Goal: Information Seeking & Learning: Learn about a topic

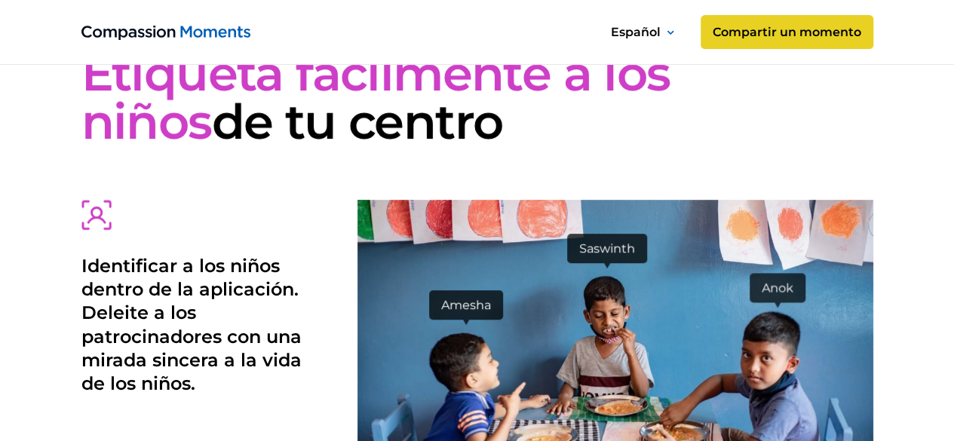
scroll to position [3161, 0]
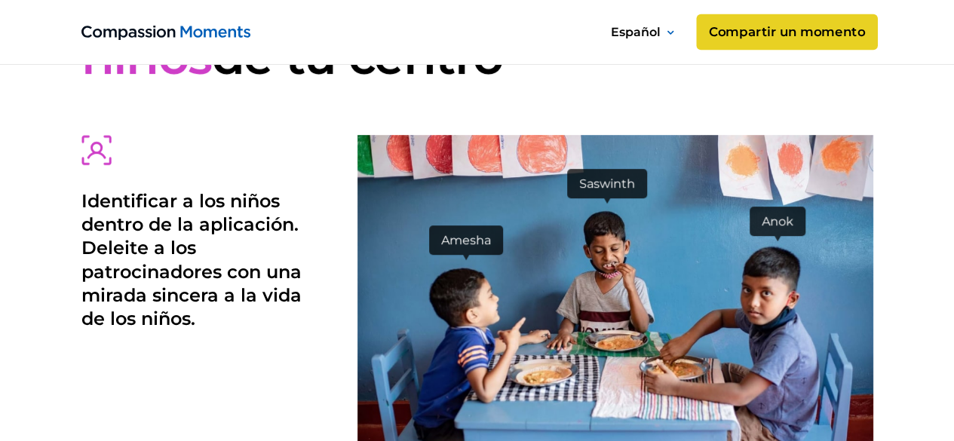
click at [727, 30] on link "Compartir un momento" at bounding box center [786, 32] width 181 height 36
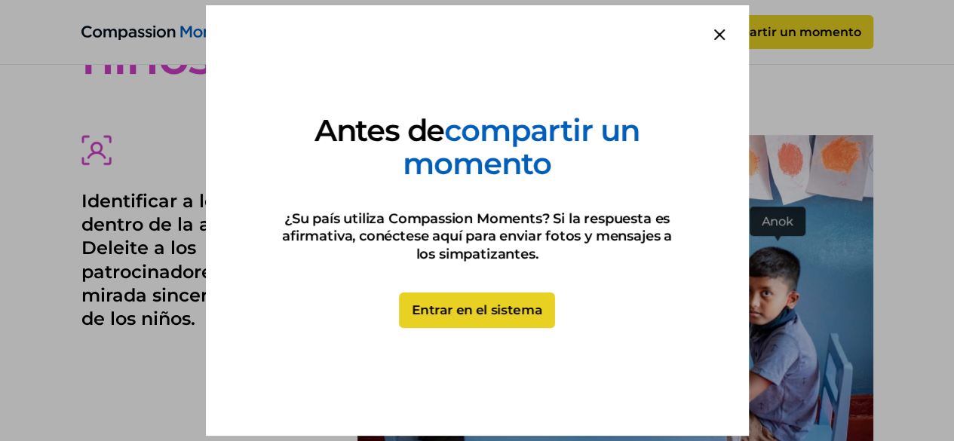
click at [455, 307] on link "Entrar en el sistema" at bounding box center [477, 311] width 156 height 36
click at [719, 31] on icon at bounding box center [719, 34] width 11 height 11
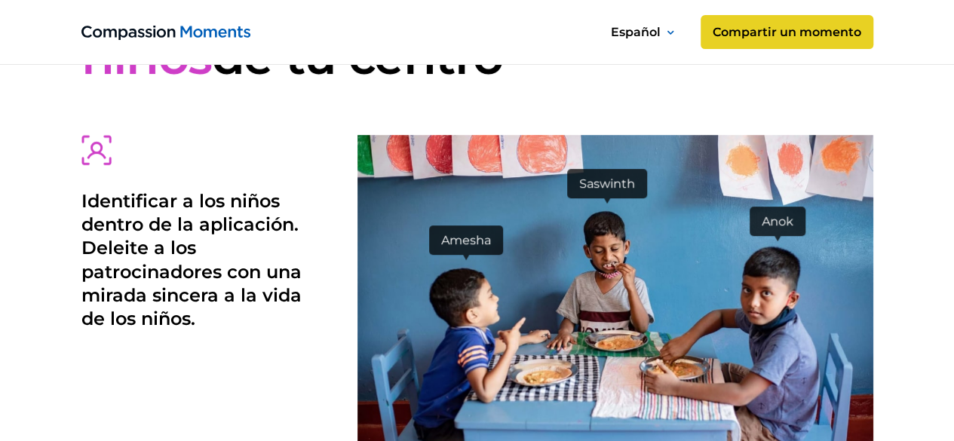
click at [879, 225] on div "Etiqueta fácilmente a los niños de tu centro Identificar a los niños dentro de …" at bounding box center [477, 232] width 954 height 688
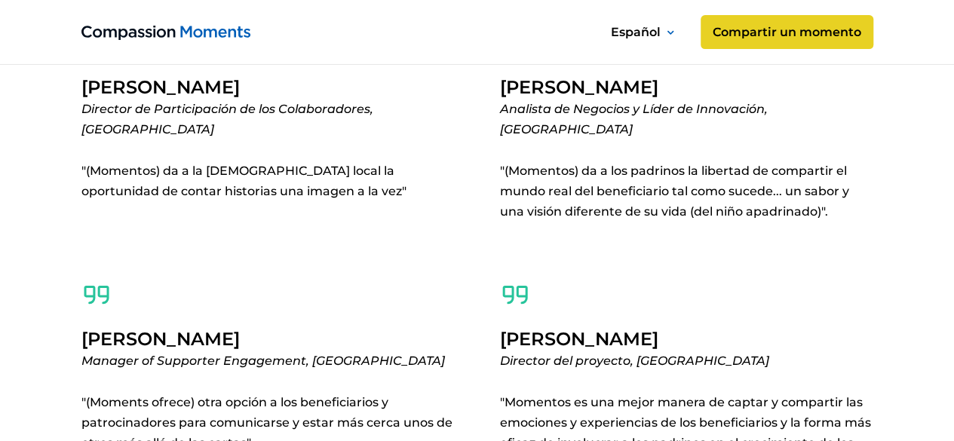
scroll to position [6524, 0]
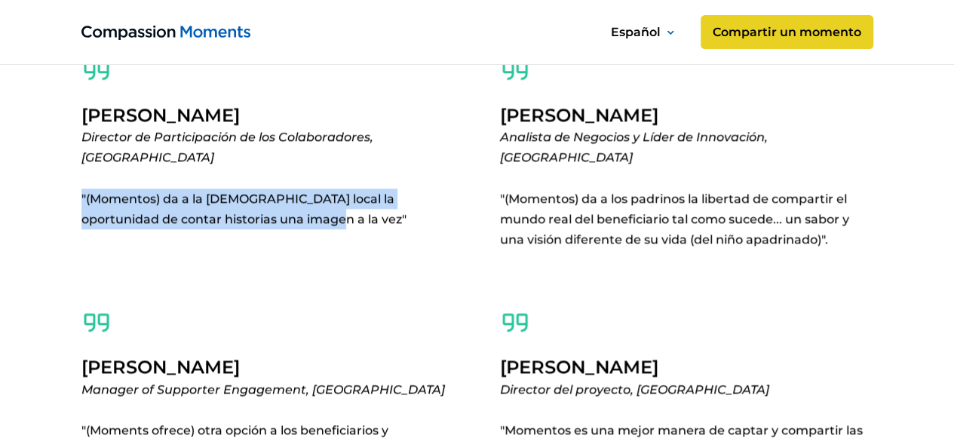
drag, startPoint x: 79, startPoint y: 186, endPoint x: 268, endPoint y: 226, distance: 192.7
click at [268, 226] on section "No se conforme con nuestra palabra [PERSON_NAME] Director de Participación de l…" at bounding box center [477, 203] width 954 height 900
copy p ""(Momentos) da a la [DEMOGRAPHIC_DATA] local la oportunidad de contar historias…"
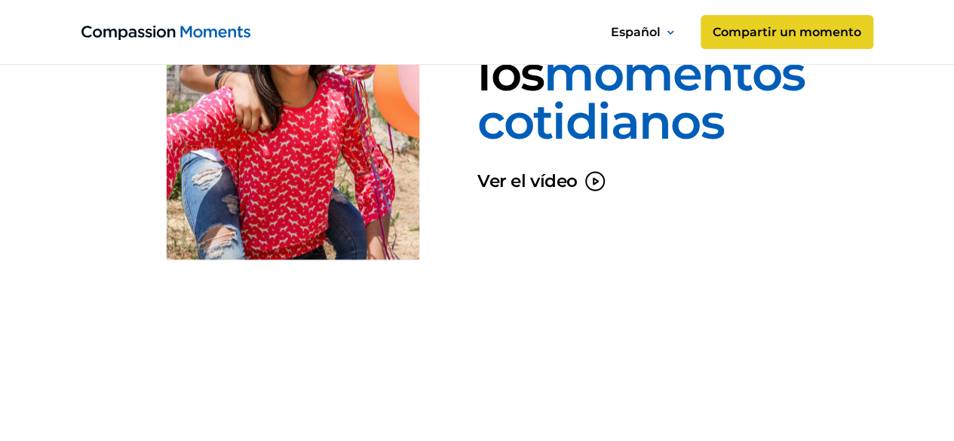
scroll to position [1348, 0]
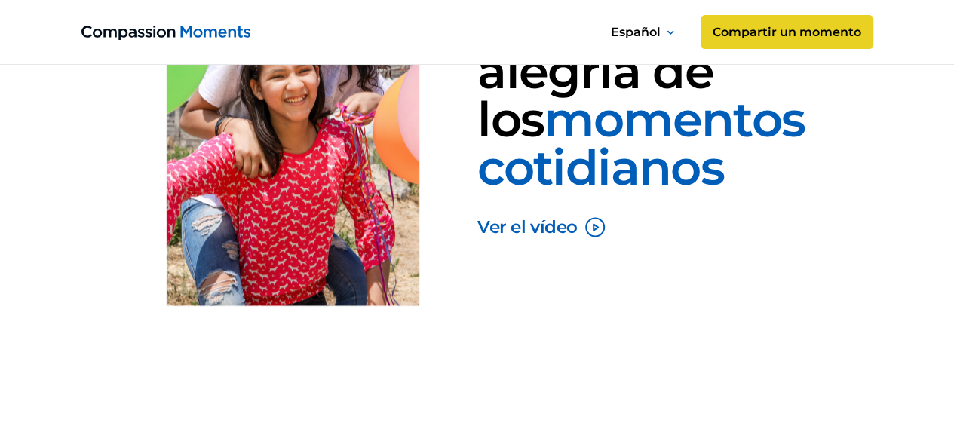
click at [588, 225] on icon "open lightbox" at bounding box center [595, 228] width 24 height 24
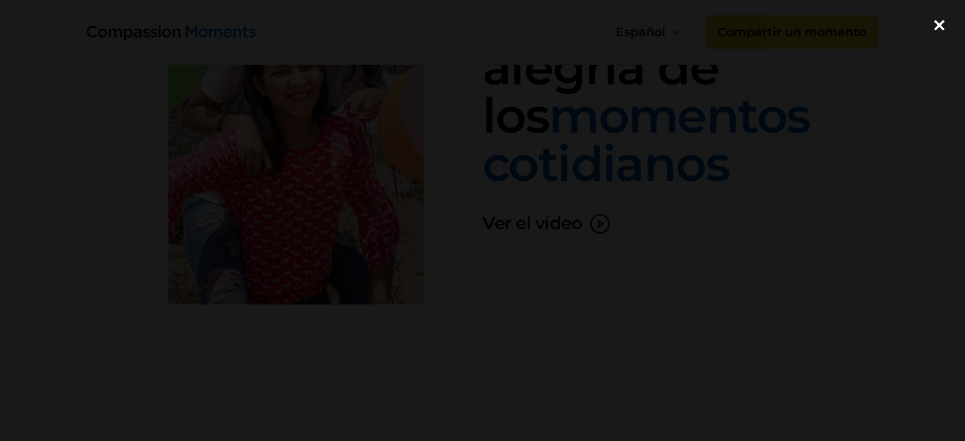
click at [940, 27] on div "close lightbox" at bounding box center [939, 25] width 51 height 33
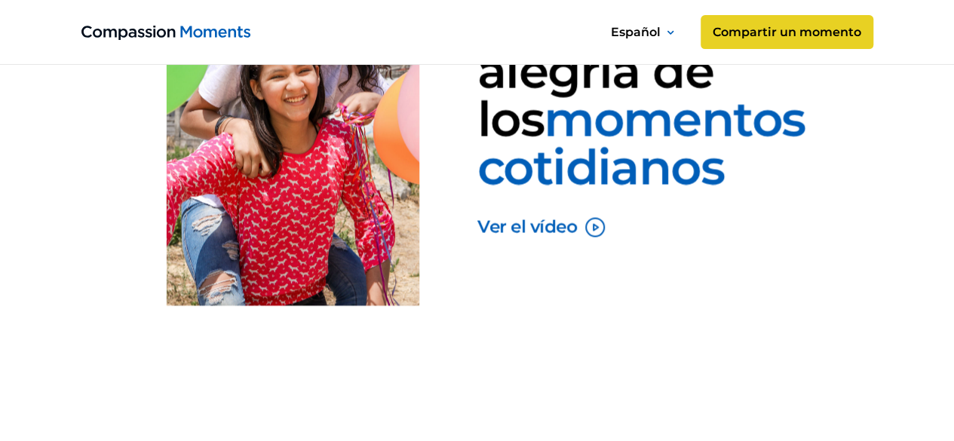
click at [593, 228] on icon "open lightbox" at bounding box center [595, 228] width 24 height 24
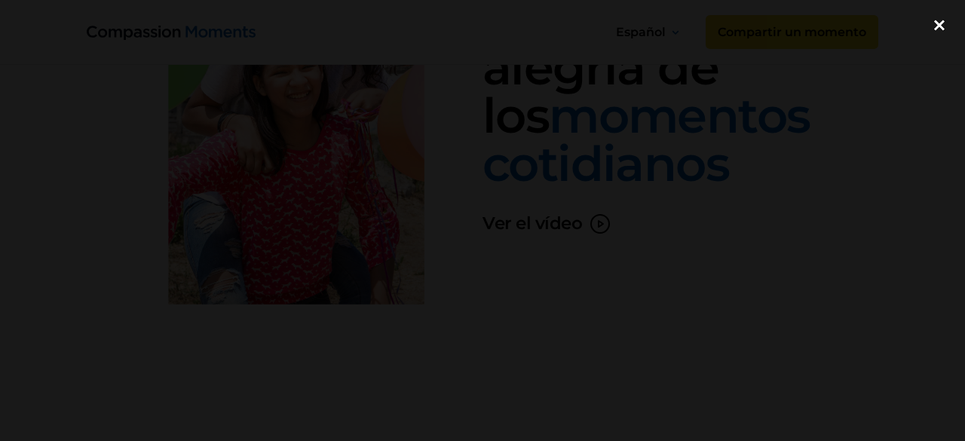
click at [937, 16] on div "close lightbox" at bounding box center [939, 25] width 51 height 33
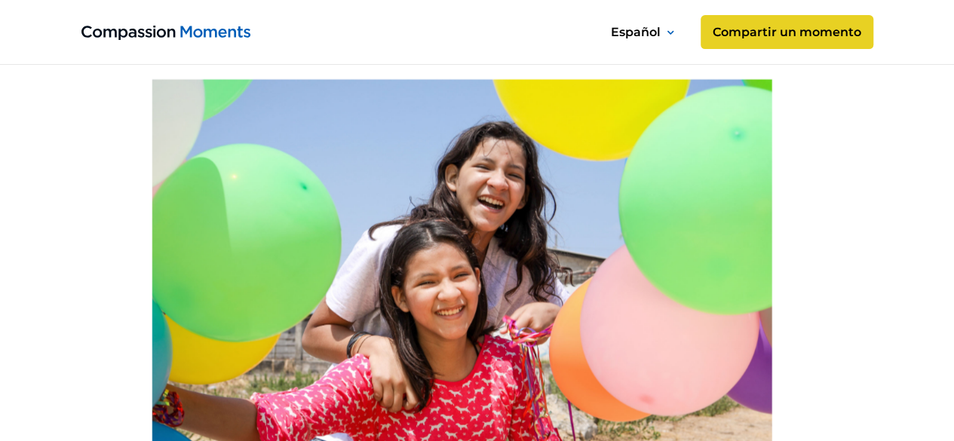
scroll to position [0, 0]
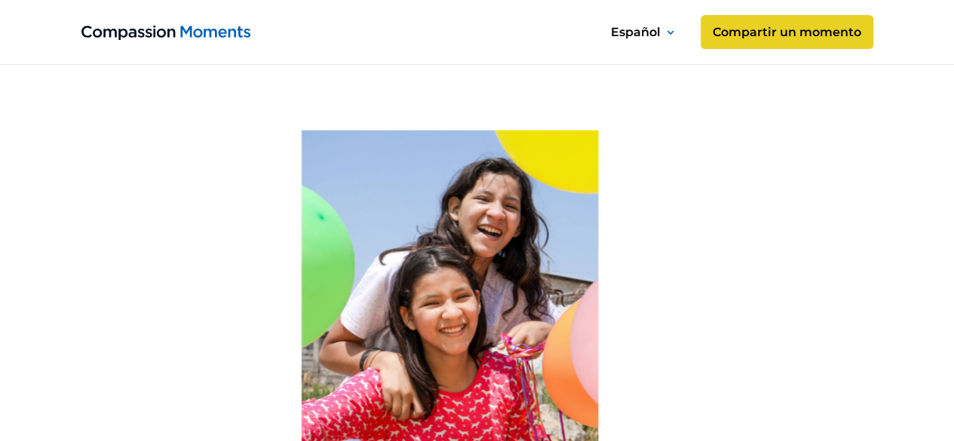
scroll to position [661, 0]
